Goal: Task Accomplishment & Management: Use online tool/utility

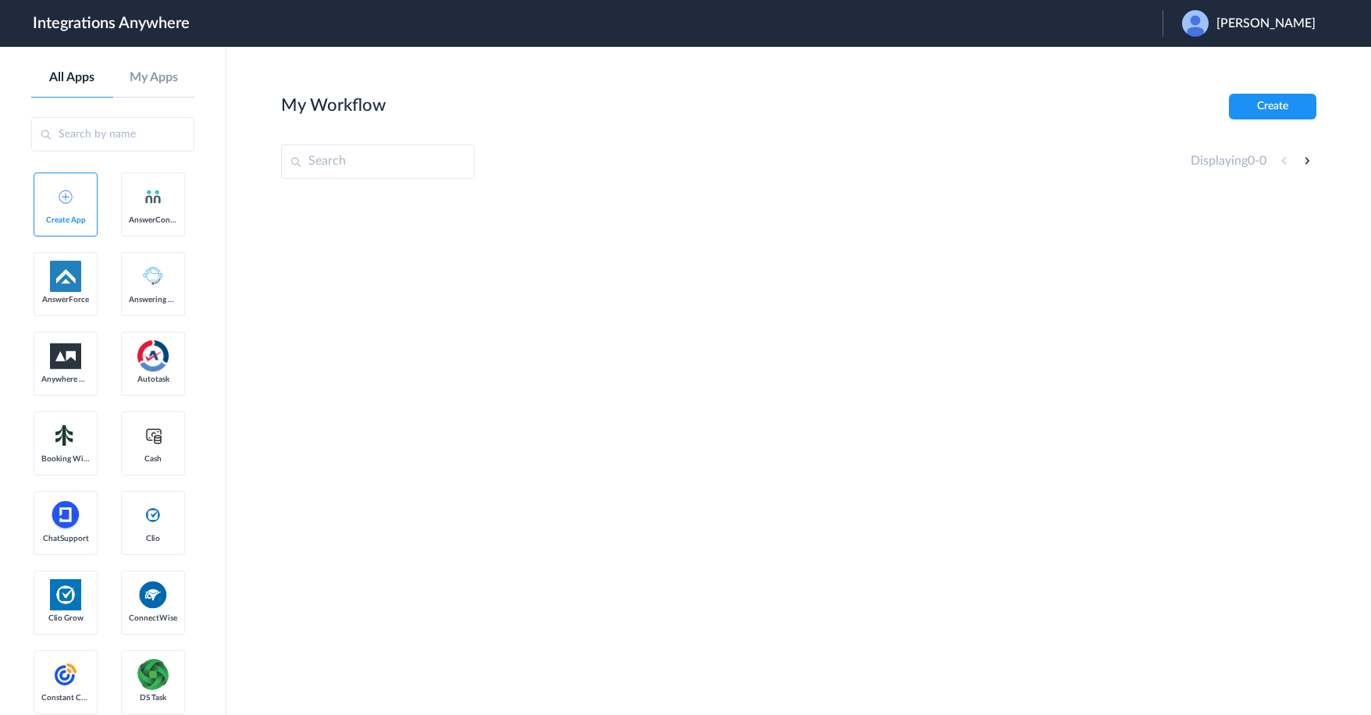
click at [1254, 25] on span "Dana Kessler" at bounding box center [1265, 23] width 99 height 15
click at [1207, 67] on link "Logout" at bounding box center [1190, 63] width 33 height 11
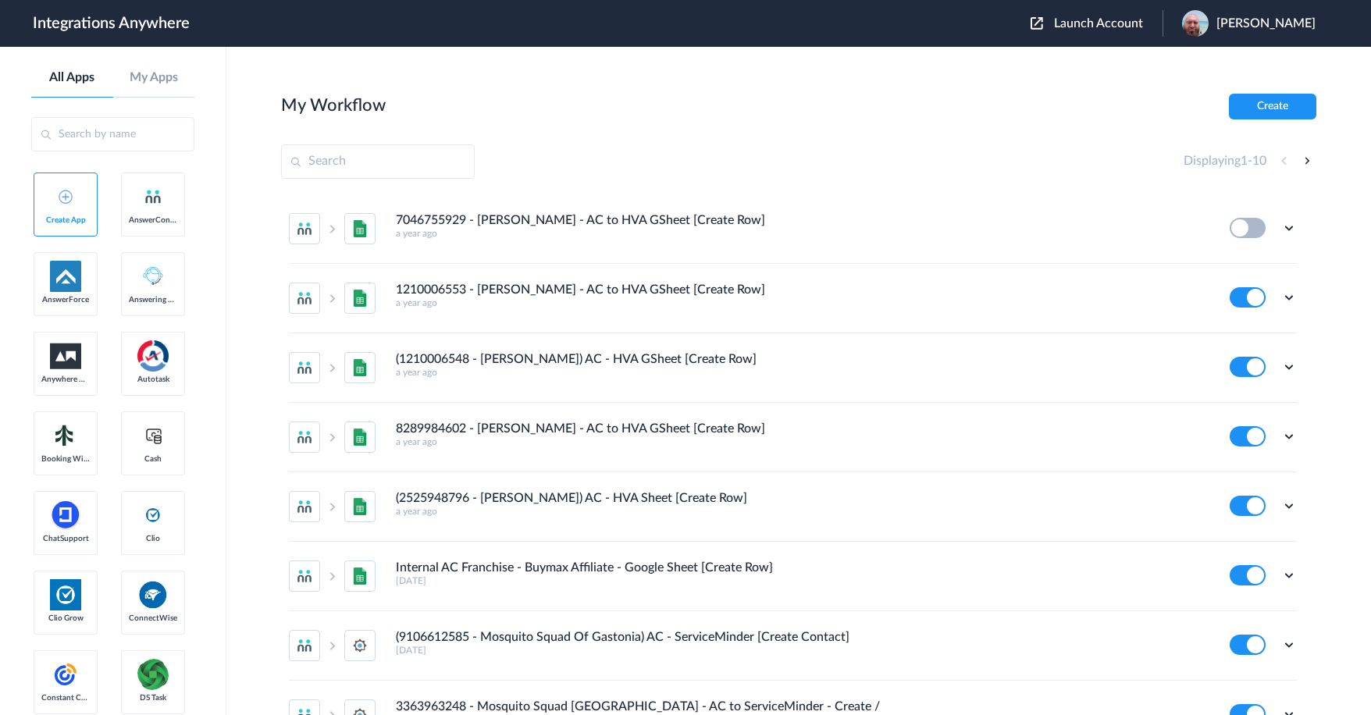
drag, startPoint x: 1123, startPoint y: 24, endPoint x: 1107, endPoint y: 59, distance: 38.4
click at [1123, 24] on span "Launch Account" at bounding box center [1098, 23] width 89 height 12
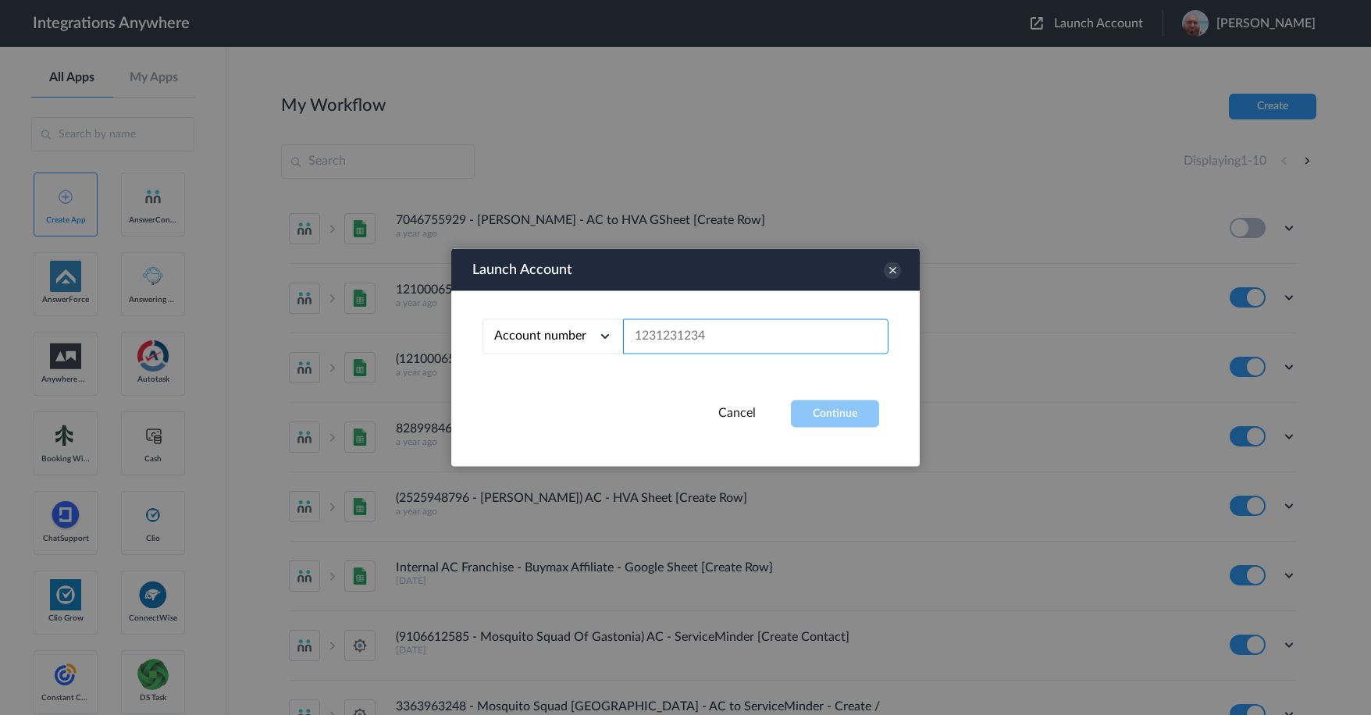
click at [735, 339] on input "text" at bounding box center [755, 336] width 265 height 35
paste input "9102169813"
type input "9102169813"
click at [818, 405] on button "Continue" at bounding box center [835, 413] width 88 height 27
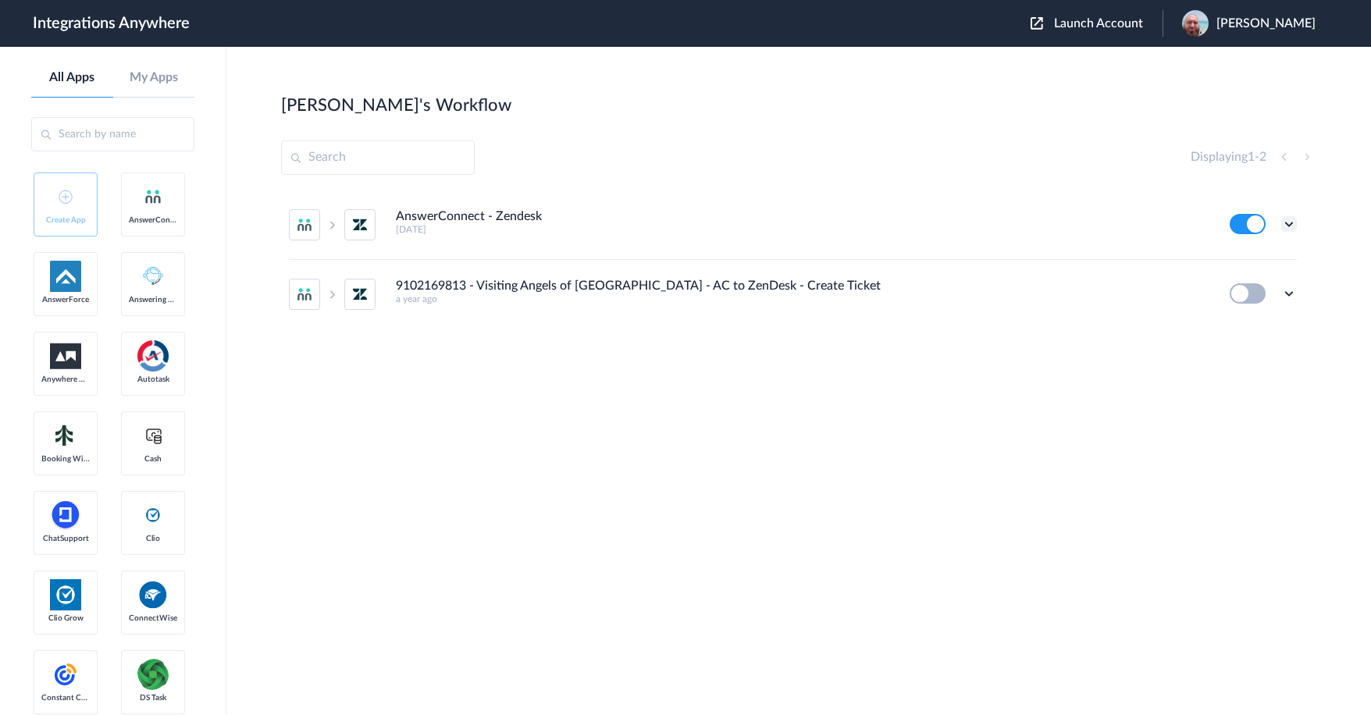
click at [1295, 217] on icon at bounding box center [1289, 224] width 16 height 16
click at [1251, 283] on li "Task history" at bounding box center [1245, 289] width 101 height 29
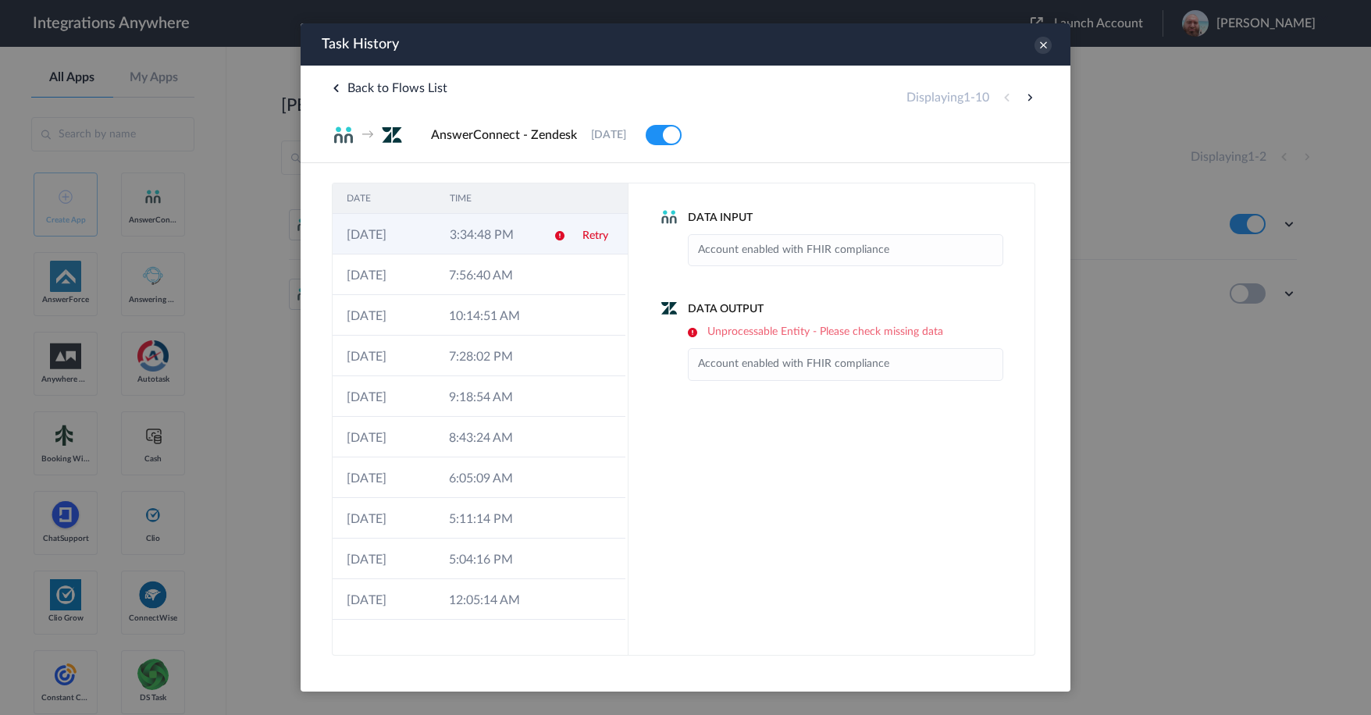
click at [500, 236] on td "3:34:48 PM" at bounding box center [487, 234] width 103 height 41
click at [1041, 50] on icon at bounding box center [1042, 45] width 17 height 17
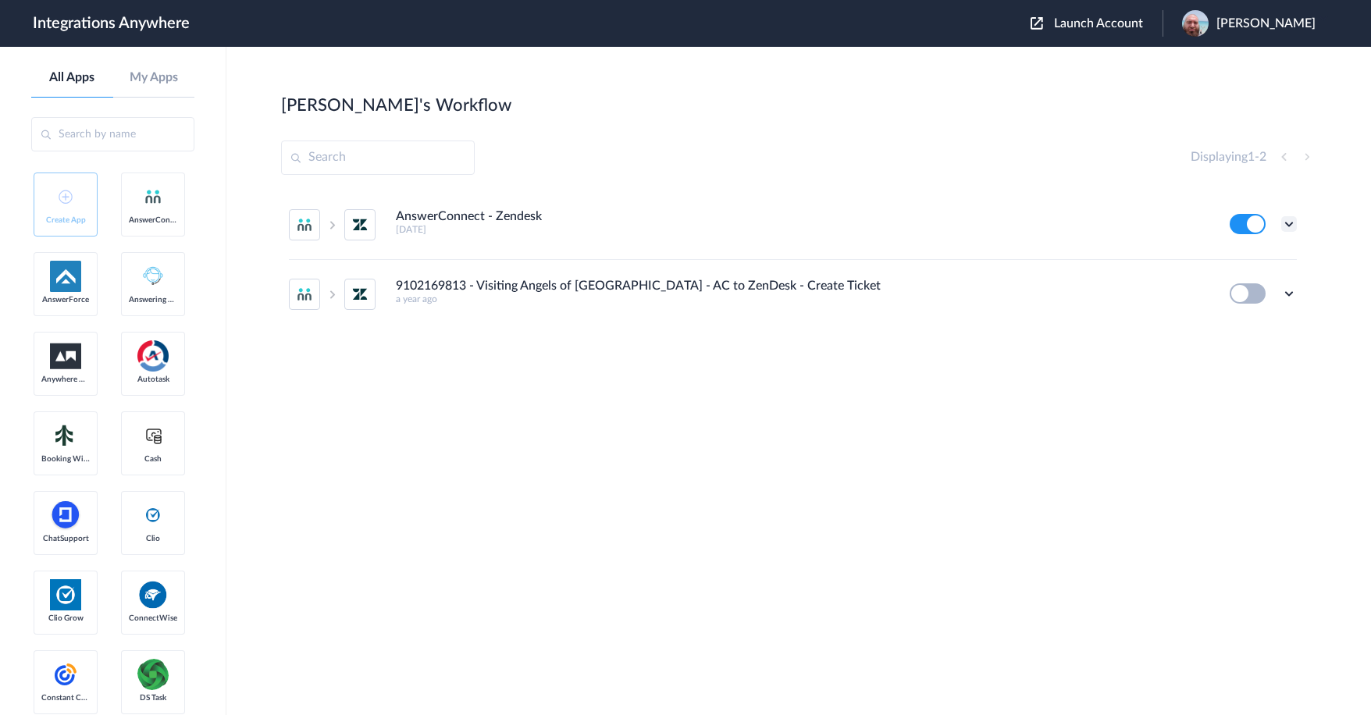
click at [1289, 223] on icon at bounding box center [1289, 224] width 16 height 16
click at [1239, 258] on link "Edit" at bounding box center [1225, 259] width 37 height 11
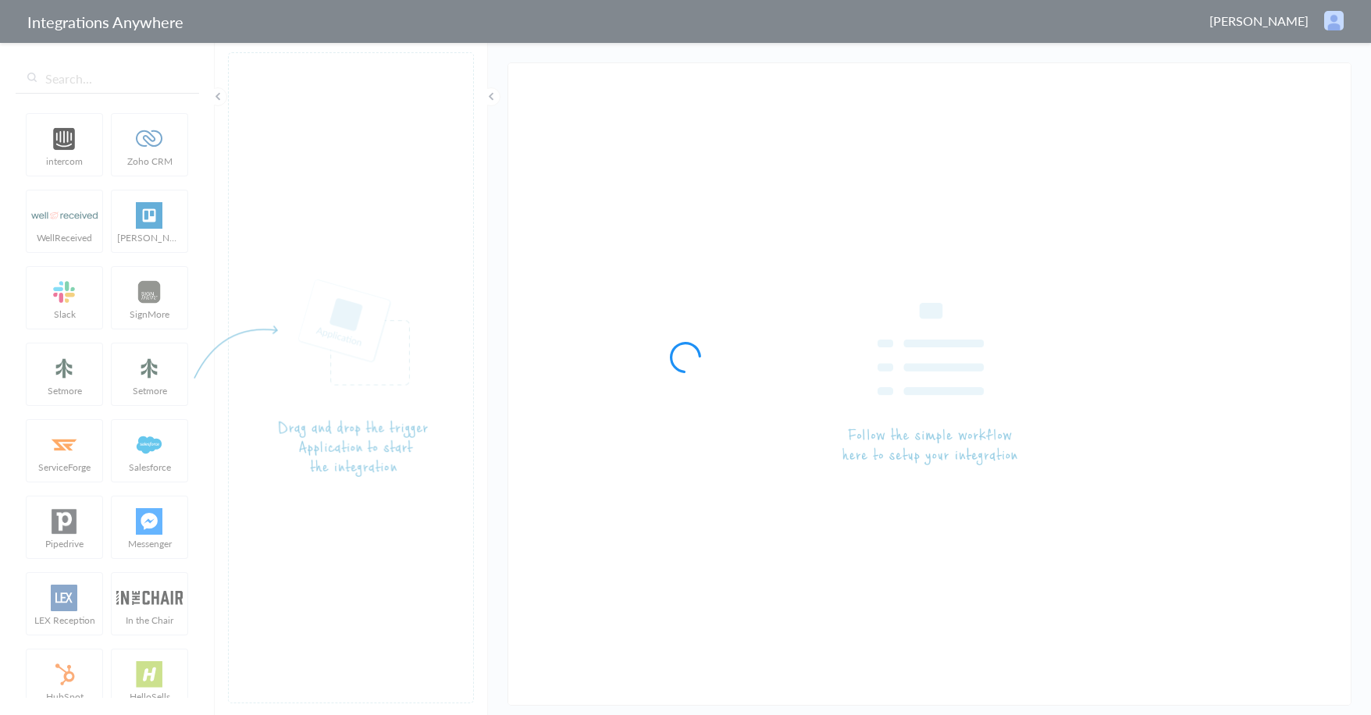
type input "AnswerConnect - Zendesk"
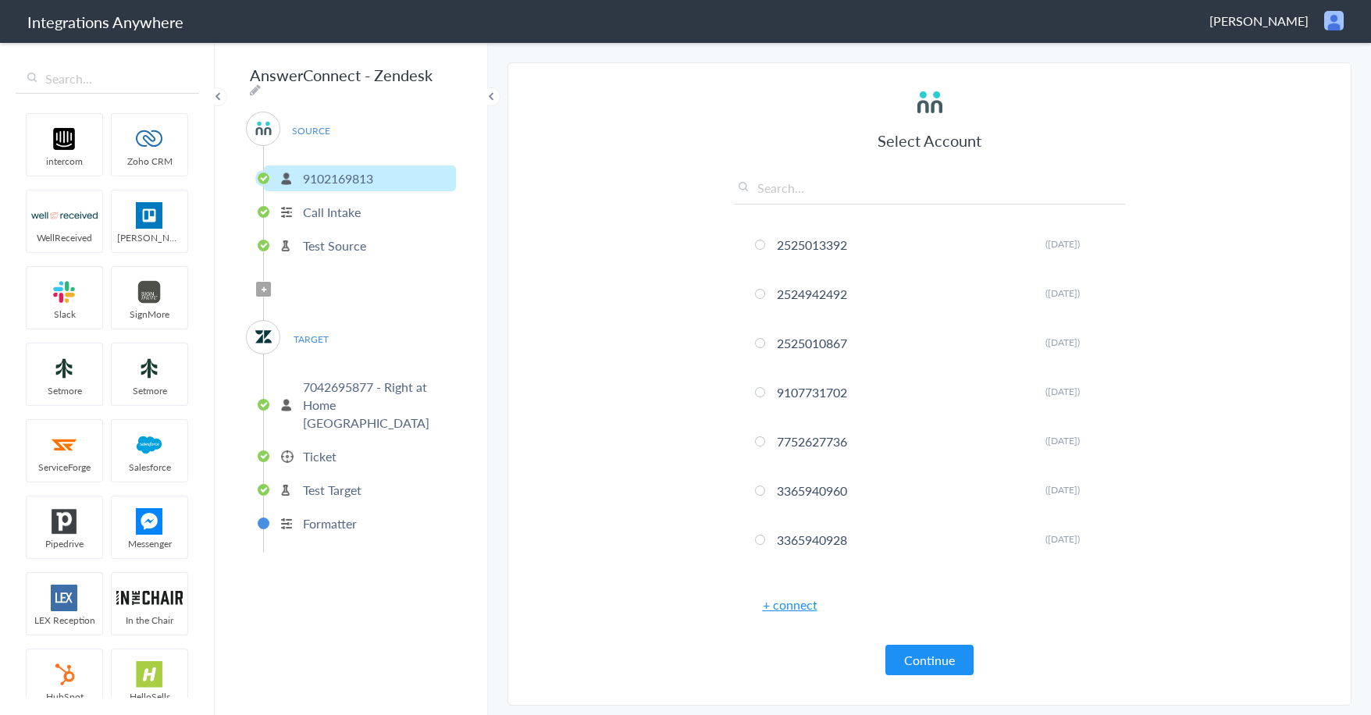
click at [337, 386] on p "7042695877 - Right at Home East Atlanta" at bounding box center [377, 405] width 149 height 54
